Goal: Task Accomplishment & Management: Use online tool/utility

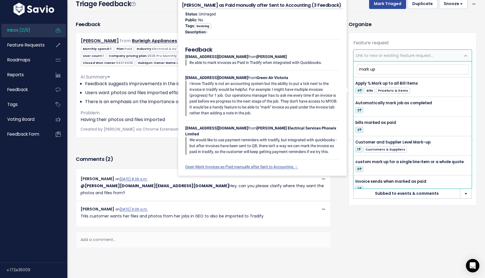
scroll to position [319, 0]
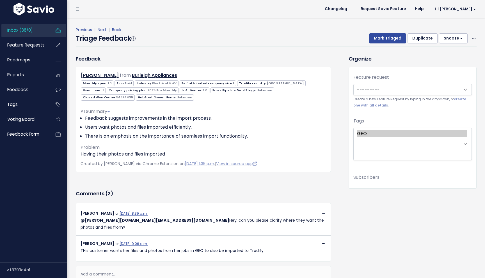
scroll to position [35, 0]
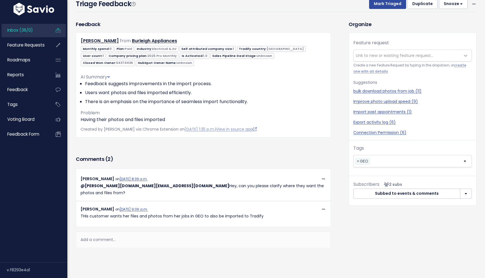
click at [163, 240] on div "Add a comment..." at bounding box center [203, 240] width 255 height 17
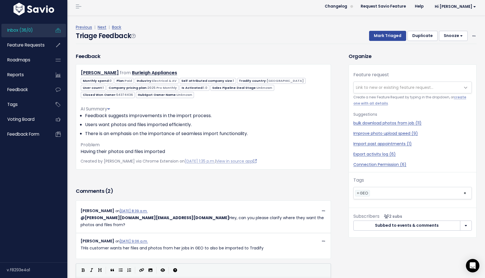
scroll to position [0, 0]
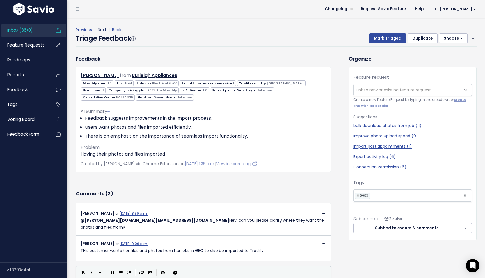
click at [103, 30] on link "Next" at bounding box center [102, 30] width 9 height 6
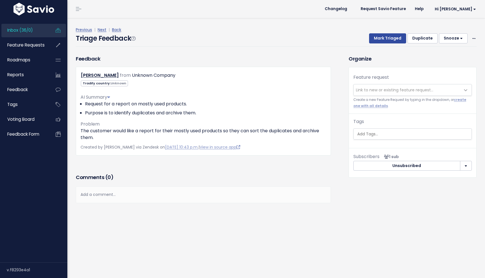
click at [170, 169] on div "Feedback Alison L Butler from Unknown Company Tradify country: Unknown" at bounding box center [203, 114] width 263 height 118
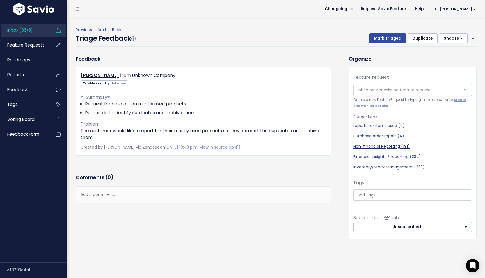
click at [385, 147] on link "Non-financial Reporting (191)" at bounding box center [412, 147] width 118 height 6
select select "49781"
click at [390, 40] on button "Mark Triaged" at bounding box center [387, 38] width 37 height 10
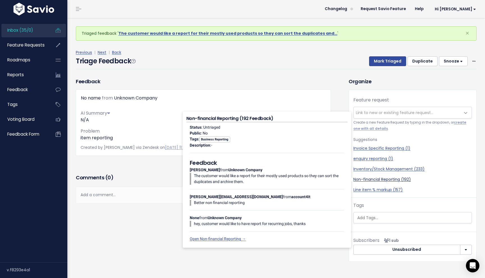
click at [370, 178] on link "Non-financial Reporting (192)" at bounding box center [412, 180] width 118 height 6
select select "49781"
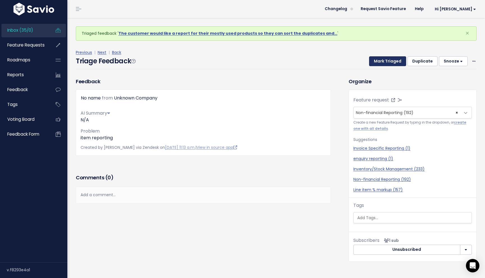
click at [384, 63] on button "Mark Triaged" at bounding box center [387, 61] width 37 height 10
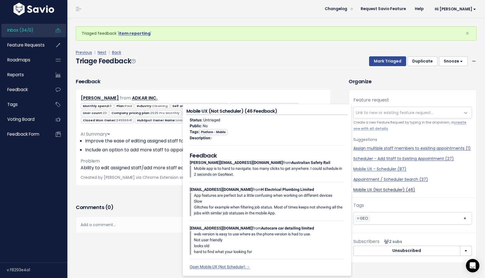
click at [380, 192] on link "Mobile UX (Not Scheduler) (46)" at bounding box center [412, 190] width 118 height 6
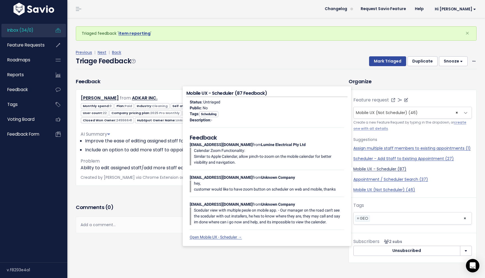
click at [380, 171] on link "Mobile UX - Scheduler (87)" at bounding box center [412, 169] width 118 height 6
select select "22929"
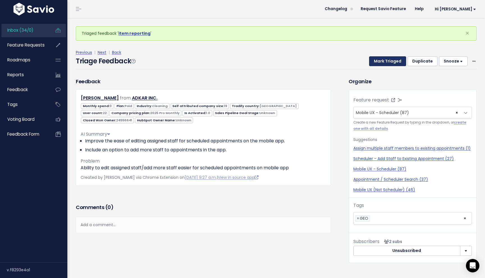
click at [383, 61] on button "Mark Triaged" at bounding box center [387, 61] width 37 height 10
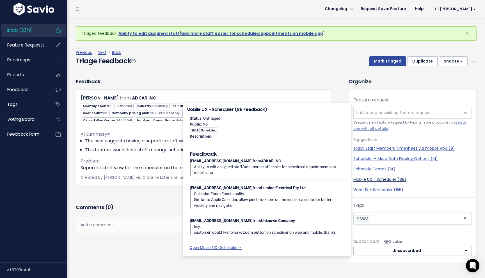
click at [386, 180] on link "Mobile UX - Scheduler (88)" at bounding box center [412, 180] width 118 height 6
select select "22929"
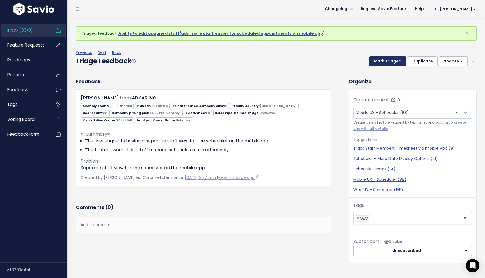
click at [391, 62] on button "Mark Triaged" at bounding box center [387, 61] width 37 height 10
